Goal: Task Accomplishment & Management: Manage account settings

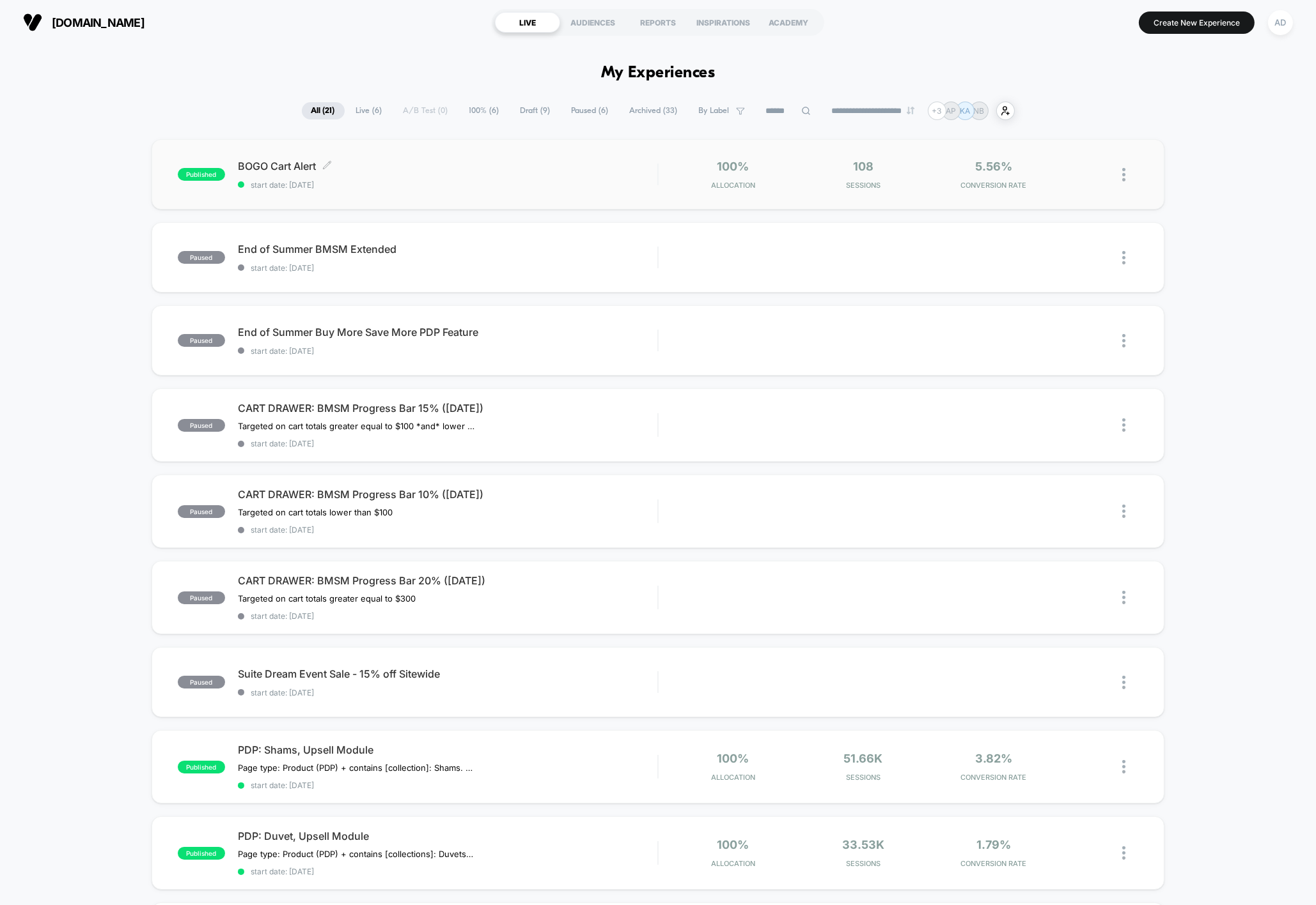
click at [532, 172] on div "BOGO Cart Alert Click to edit experience details Click to edit experience detai…" at bounding box center [447, 174] width 420 height 30
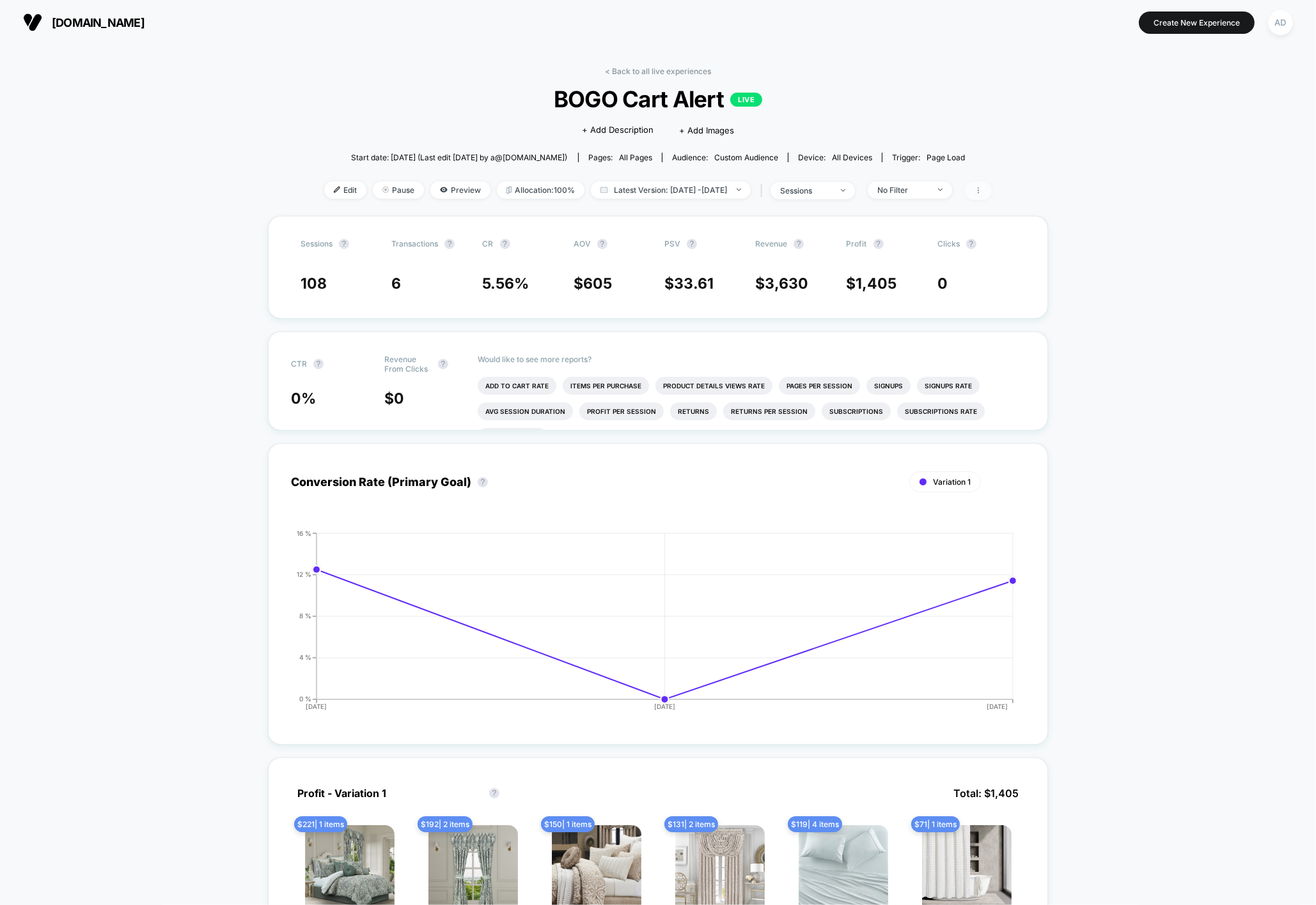
click at [992, 191] on span at bounding box center [978, 191] width 27 height 18
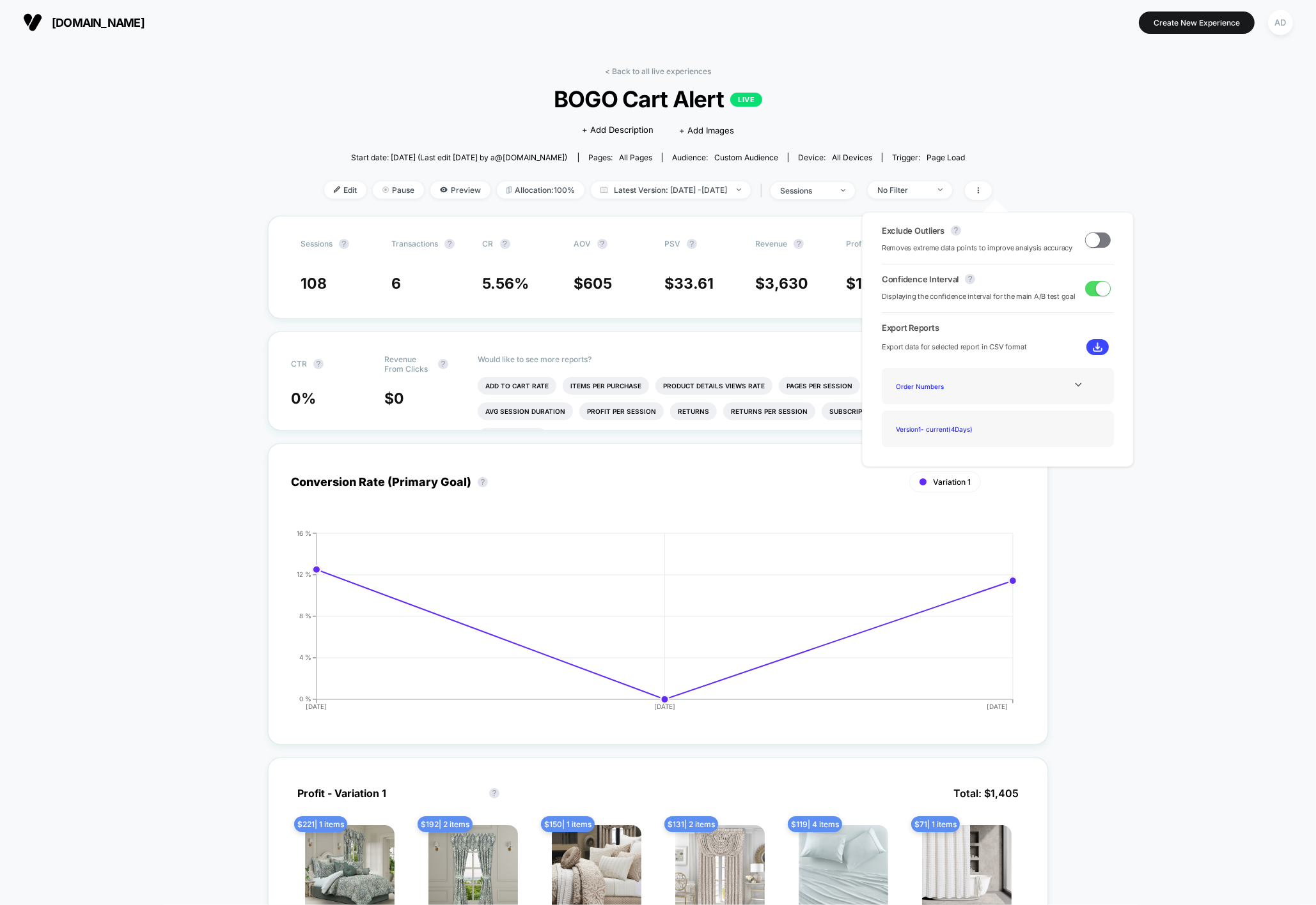
click at [1091, 238] on span at bounding box center [1091, 239] width 14 height 14
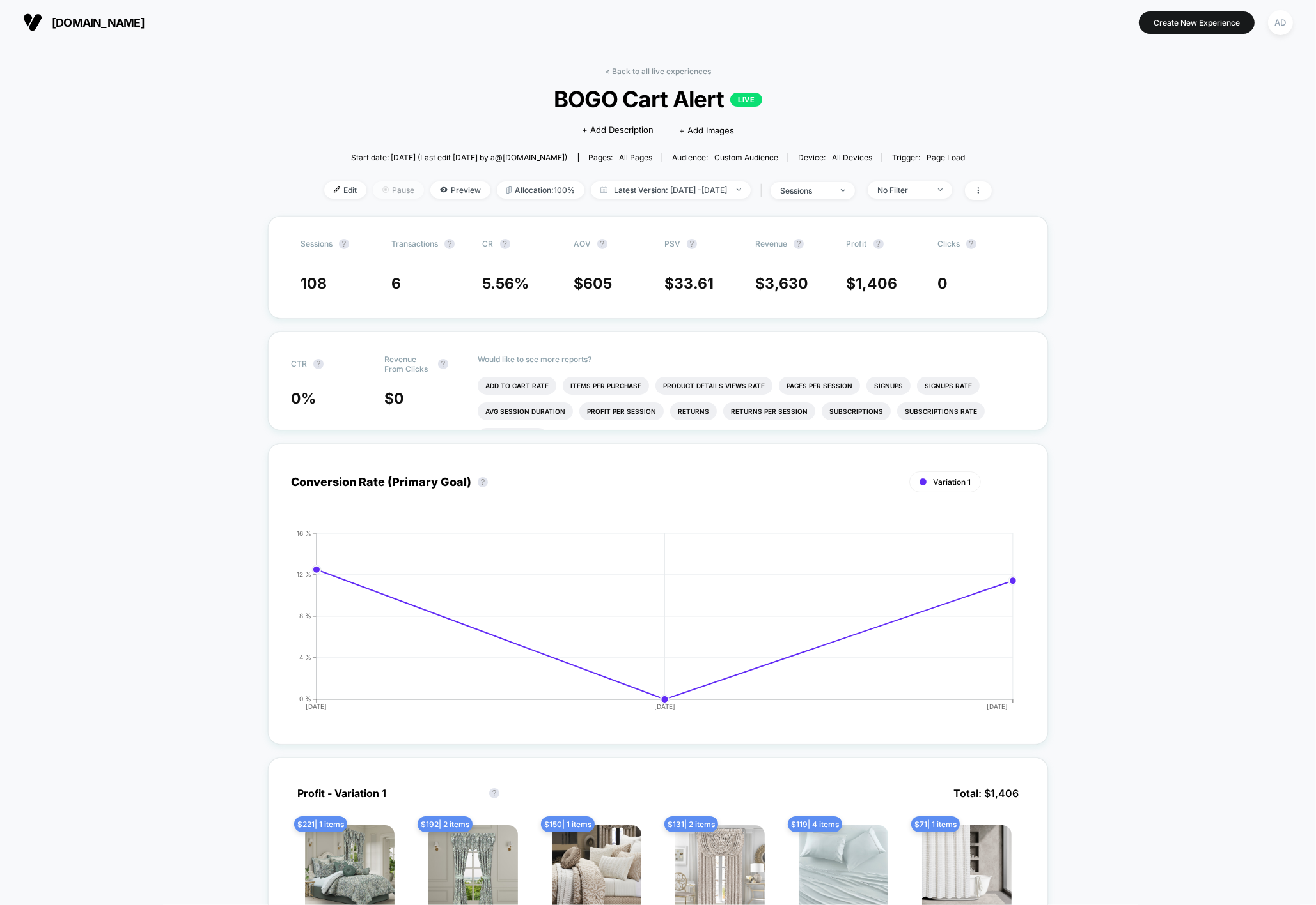
click at [386, 193] on span "Pause" at bounding box center [399, 190] width 51 height 17
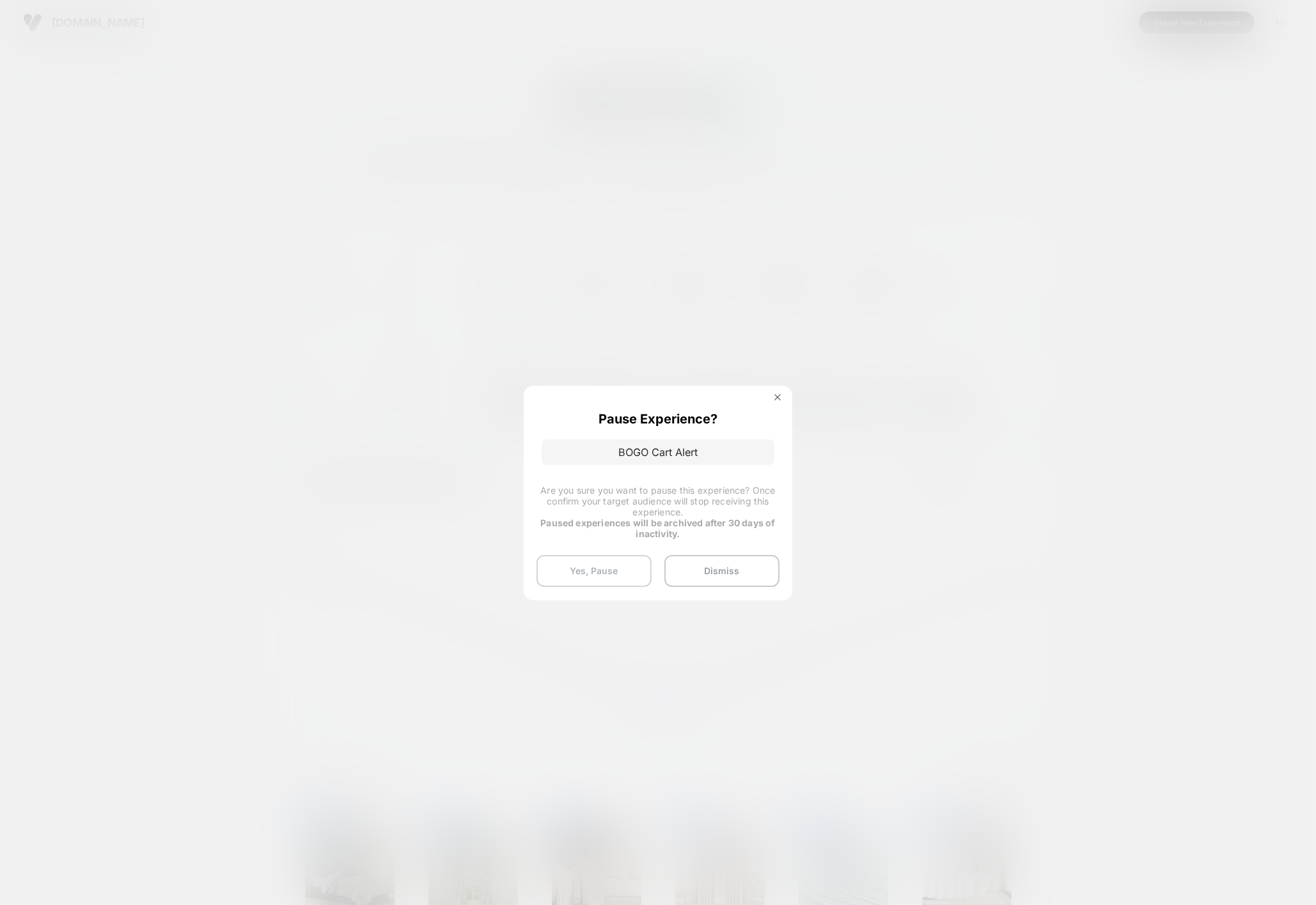
click at [610, 565] on button "Yes, Pause" at bounding box center [594, 571] width 115 height 32
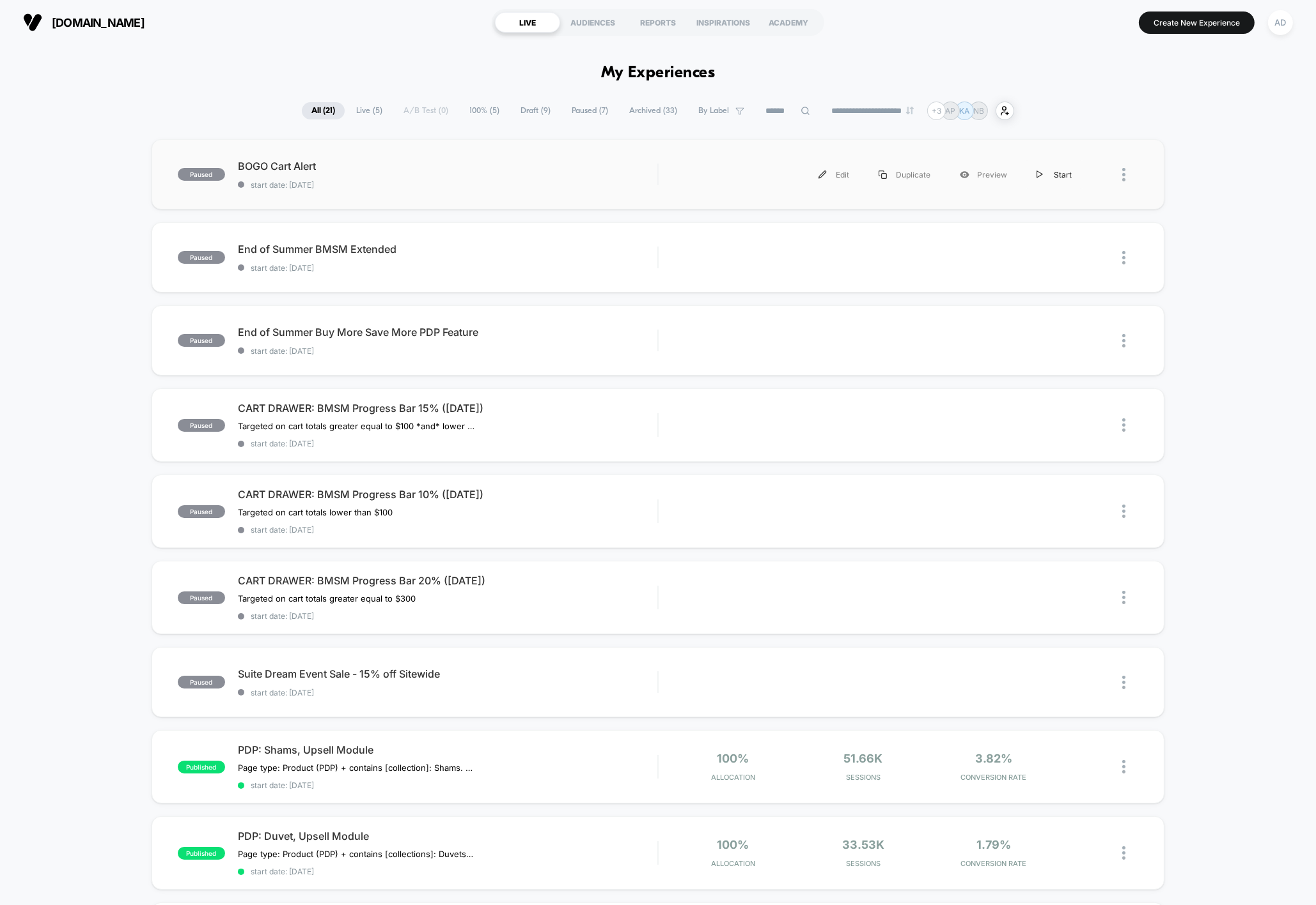
click at [1058, 174] on div "Start" at bounding box center [1054, 174] width 64 height 28
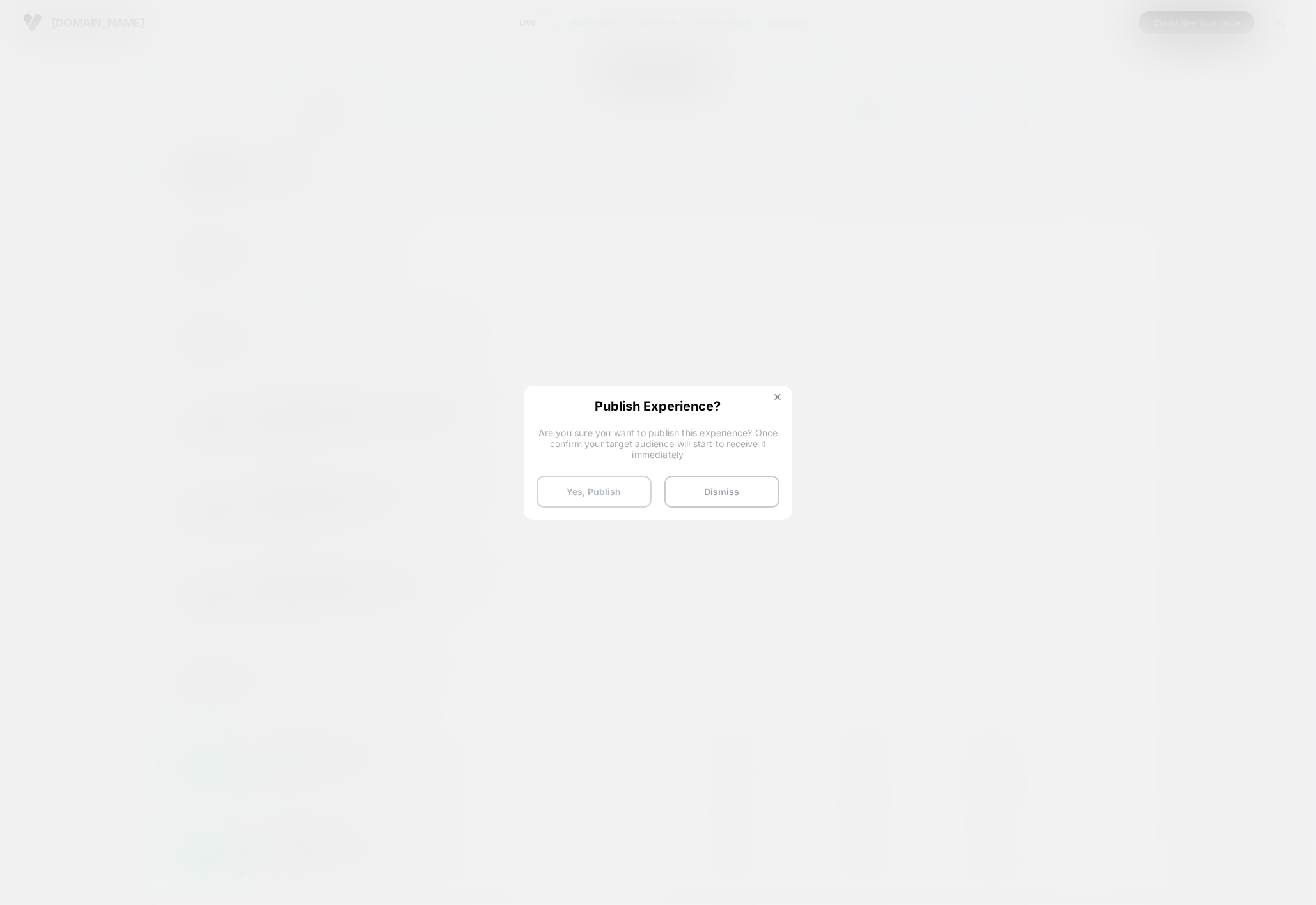
click at [621, 505] on button "Yes, Publish" at bounding box center [594, 492] width 115 height 32
